Goal: Information Seeking & Learning: Learn about a topic

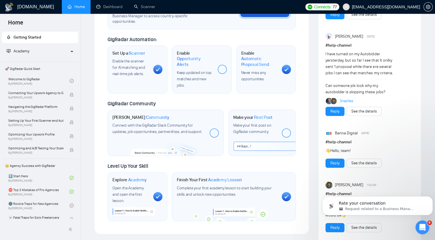
scroll to position [4, 0]
click at [68, 8] on link "Home" at bounding box center [76, 6] width 17 height 5
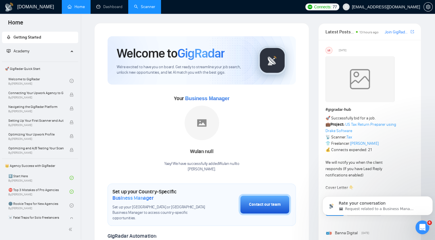
click at [144, 6] on link "Scanner" at bounding box center [144, 6] width 21 height 5
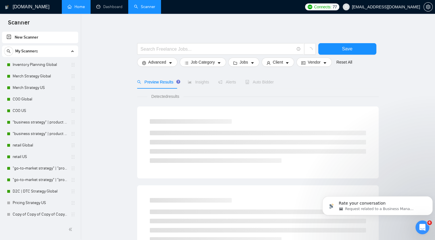
click at [68, 8] on link "Home" at bounding box center [76, 6] width 17 height 5
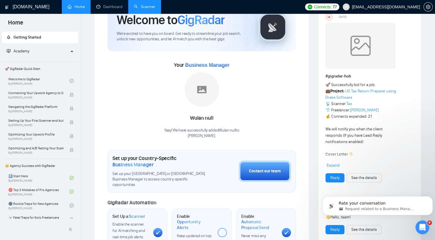
scroll to position [33, 0]
click at [26, 80] on div "Finish previous lessons to unlock this one." at bounding box center [44, 80] width 77 height 18
click at [40, 64] on span "🚀 GigRadar Quick Start" at bounding box center [40, 69] width 75 height 12
click at [24, 82] on link "Welcome to GigRadar By [PERSON_NAME]" at bounding box center [38, 81] width 61 height 13
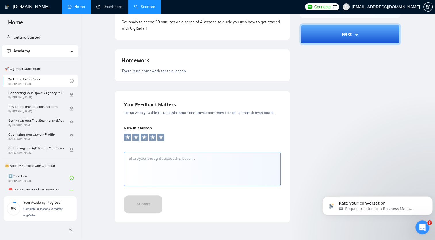
scroll to position [195, 0]
